Goal: Navigation & Orientation: Find specific page/section

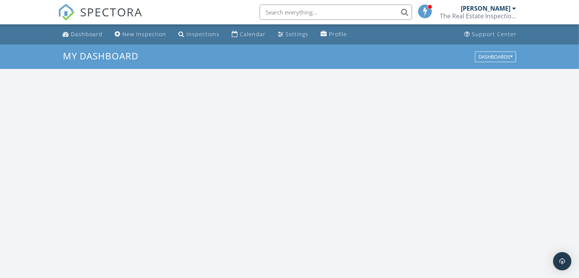
scroll to position [707, 592]
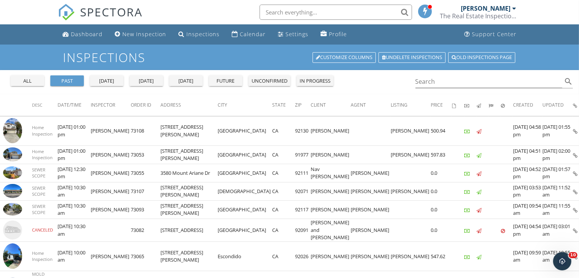
click at [96, 28] on link "Dashboard" at bounding box center [82, 34] width 46 height 14
